Goal: Transaction & Acquisition: Purchase product/service

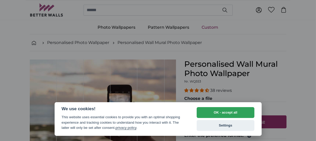
click at [225, 127] on button "Settings" at bounding box center [226, 125] width 58 height 11
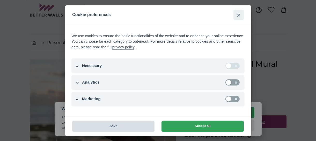
click at [109, 125] on button "Save" at bounding box center [113, 126] width 82 height 11
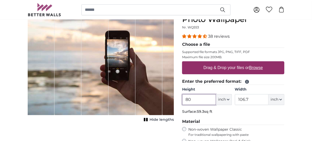
scroll to position [39, 0]
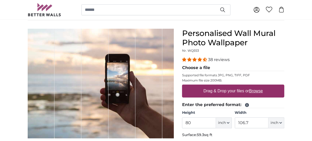
click at [256, 90] on u "Browse" at bounding box center [257, 91] width 14 height 4
click at [256, 86] on input "Drag & Drop your files or Browse" at bounding box center [233, 86] width 102 height 2
type input "**********"
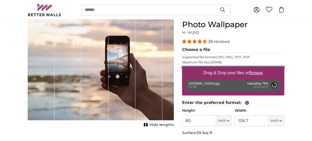
scroll to position [64, 0]
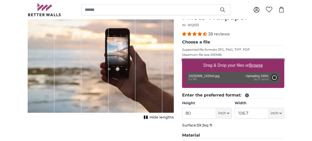
type input "60"
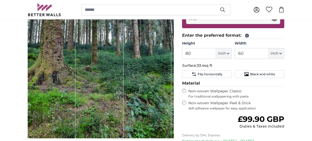
scroll to position [116, 0]
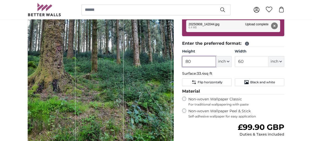
drag, startPoint x: 193, startPoint y: 60, endPoint x: 183, endPoint y: 61, distance: 10.2
click at [183, 61] on input "80" at bounding box center [199, 61] width 34 height 11
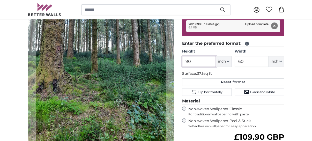
type input "90"
drag, startPoint x: 246, startPoint y: 60, endPoint x: 231, endPoint y: 58, distance: 14.9
click at [234, 61] on div "Height 90 ft inch Centimeter (cm) Inches (inch) Feet (ft. in.) Width 60 ft inch…" at bounding box center [233, 58] width 102 height 18
type input "104"
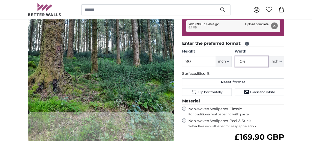
type input "104"
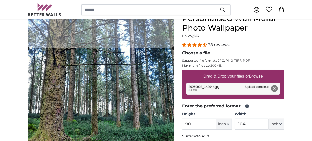
scroll to position [64, 0]
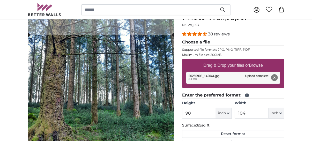
click at [122, 81] on cropper-handle at bounding box center [101, 98] width 146 height 127
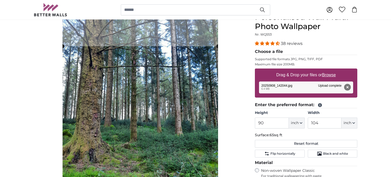
scroll to position [45, 0]
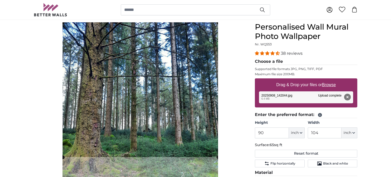
click at [152, 76] on cropper-handle at bounding box center [140, 89] width 155 height 134
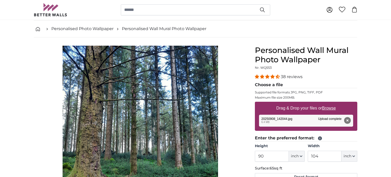
scroll to position [0, 0]
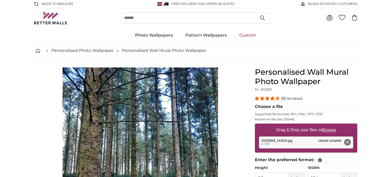
click at [233, 134] on div "Cancel Crop image" at bounding box center [140, 177] width 213 height 220
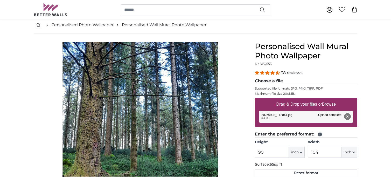
scroll to position [65, 0]
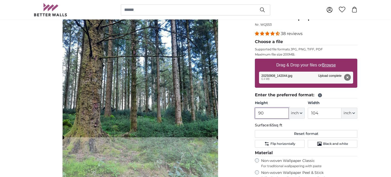
click at [265, 113] on input "90" at bounding box center [272, 113] width 34 height 11
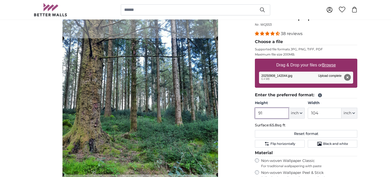
type input "91"
click at [245, 122] on div "Cancel Crop image" at bounding box center [140, 113] width 213 height 220
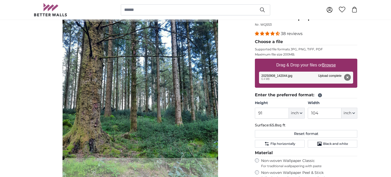
click at [188, 82] on cropper-handle at bounding box center [140, 90] width 155 height 136
click at [242, 91] on div "Cancel Crop image" at bounding box center [140, 113] width 213 height 220
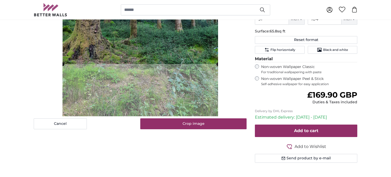
scroll to position [162, 0]
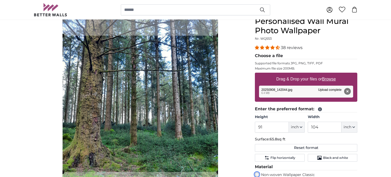
scroll to position [32, 0]
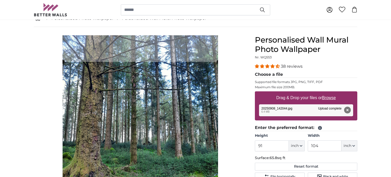
click at [179, 140] on cropper-handle at bounding box center [140, 130] width 155 height 136
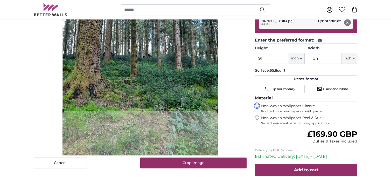
scroll to position [130, 0]
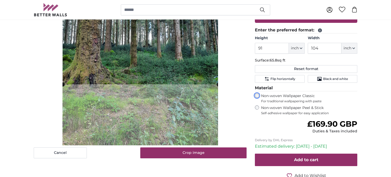
click at [201, 53] on cropper-handle at bounding box center [140, 16] width 155 height 136
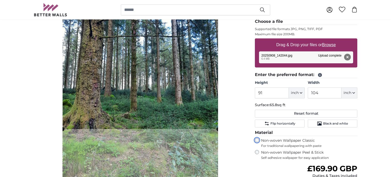
scroll to position [65, 0]
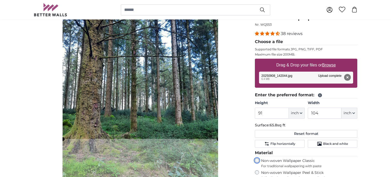
click at [182, 97] on cropper-handle at bounding box center [140, 71] width 155 height 136
click at [80, 38] on cropper-handle at bounding box center [140, 71] width 155 height 136
